Goal: Communication & Community: Answer question/provide support

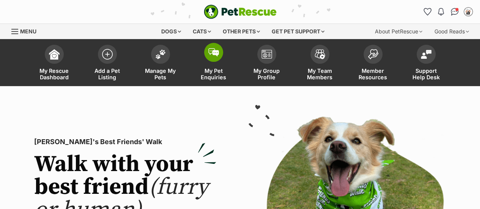
click at [202, 72] on span "My Pet Enquiries" at bounding box center [214, 74] width 34 height 13
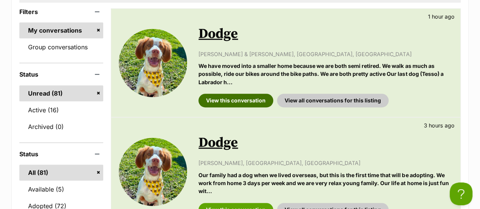
click at [256, 101] on link "View this conversation" at bounding box center [236, 101] width 75 height 14
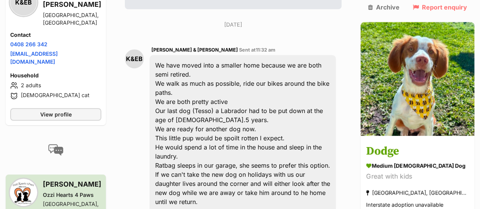
scroll to position [216, 0]
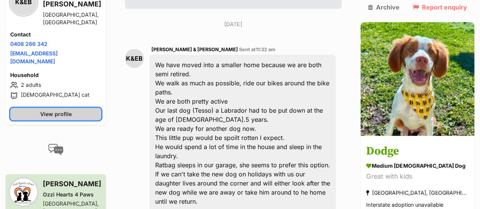
click at [68, 110] on span "View profile" at bounding box center [56, 114] width 32 height 8
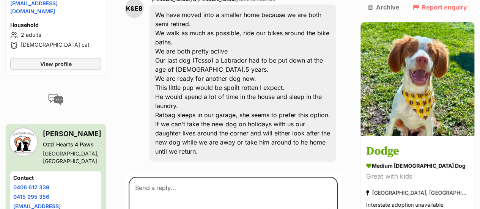
scroll to position [266, 0]
click at [40, 184] on link "0406 612 339" at bounding box center [31, 187] width 36 height 6
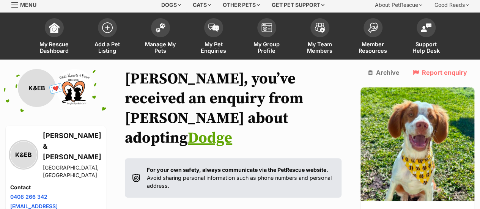
scroll to position [26, 0]
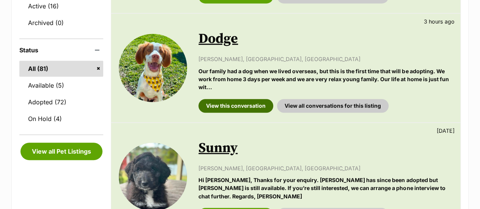
drag, startPoint x: 0, startPoint y: 0, endPoint x: 220, endPoint y: 107, distance: 244.7
click at [220, 107] on link "View this conversation" at bounding box center [236, 106] width 75 height 14
